Goal: Task Accomplishment & Management: Complete application form

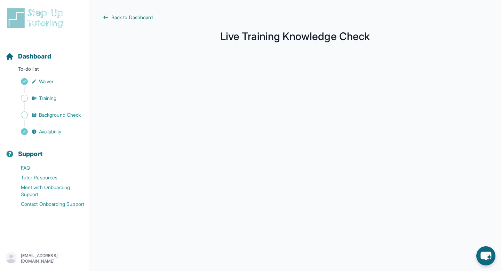
click at [128, 19] on span "Back to Dashboard" at bounding box center [131, 17] width 41 height 7
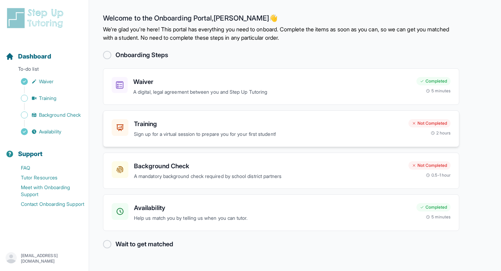
click at [159, 132] on p "Sign up for a virtual session to prepare you for your first student!" at bounding box center [268, 134] width 269 height 8
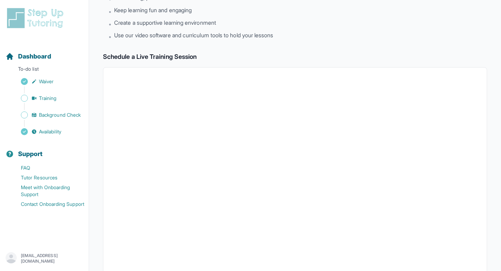
scroll to position [219, 0]
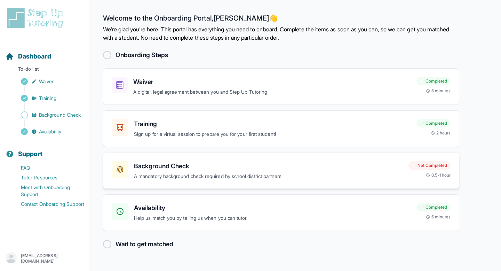
click at [260, 168] on h3 "Background Check" at bounding box center [268, 166] width 269 height 10
